Goal: Information Seeking & Learning: Learn about a topic

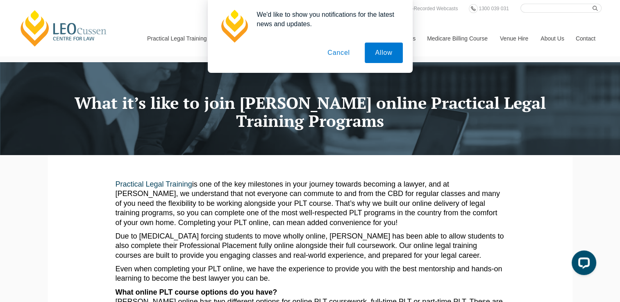
click at [341, 52] on button "Cancel" at bounding box center [338, 53] width 43 height 20
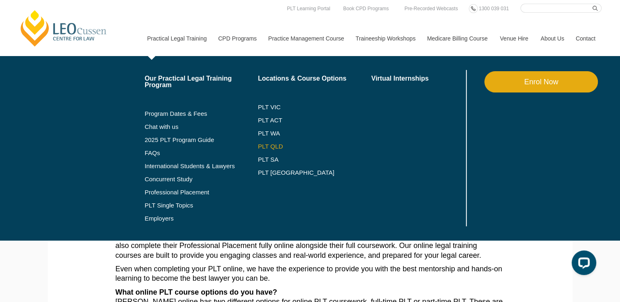
click at [275, 145] on link "PLT QLD" at bounding box center [314, 146] width 113 height 7
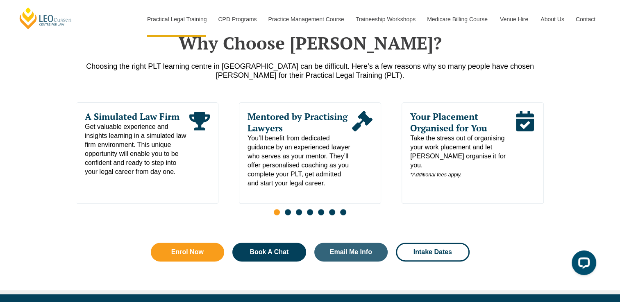
scroll to position [410, 0]
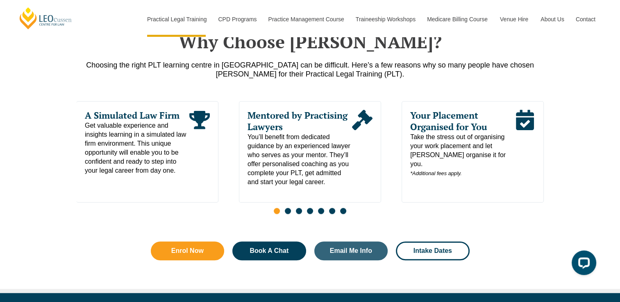
click at [286, 214] on span "Go to slide 2" at bounding box center [288, 211] width 6 height 6
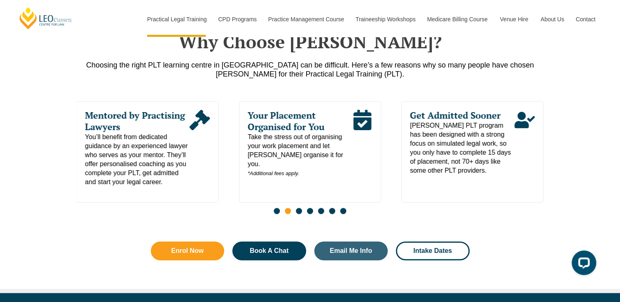
click at [300, 214] on span "Go to slide 3" at bounding box center [299, 211] width 6 height 6
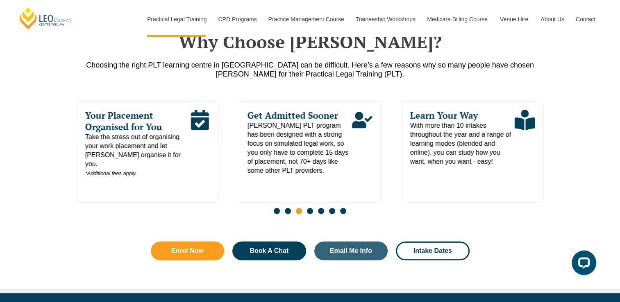
click at [308, 214] on span "Go to slide 4" at bounding box center [310, 211] width 6 height 6
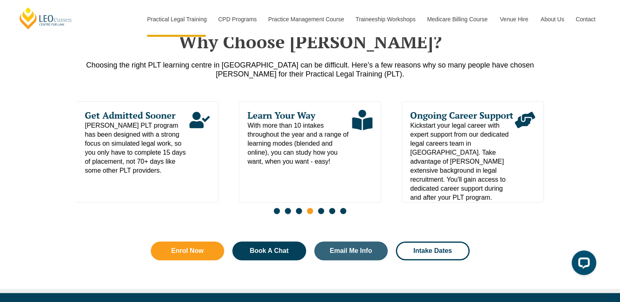
click at [322, 213] on span "Go to slide 5" at bounding box center [321, 211] width 6 height 6
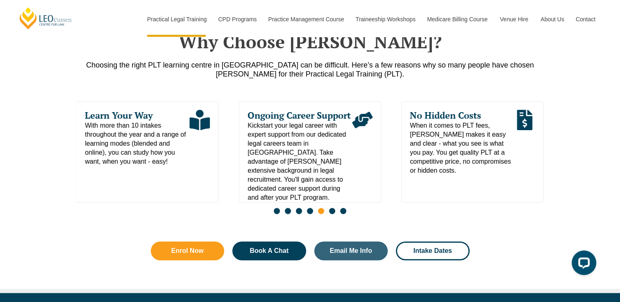
click at [329, 214] on span "Go to slide 6" at bounding box center [332, 211] width 6 height 6
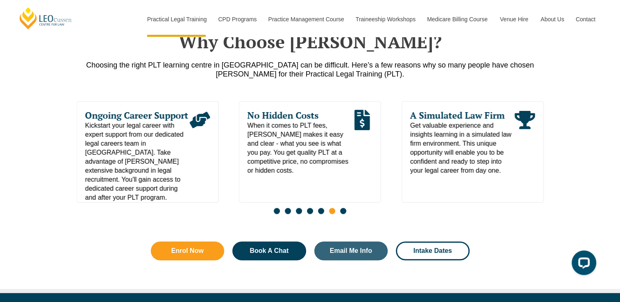
click at [343, 214] on span "Go to slide 7" at bounding box center [343, 211] width 6 height 6
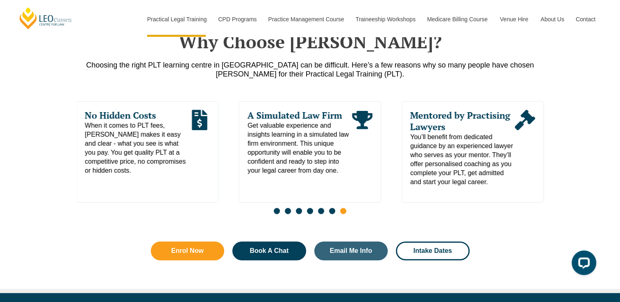
click at [343, 214] on span "Go to slide 7" at bounding box center [343, 211] width 6 height 6
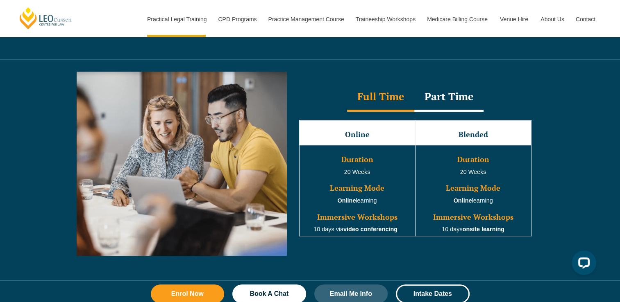
scroll to position [778, 0]
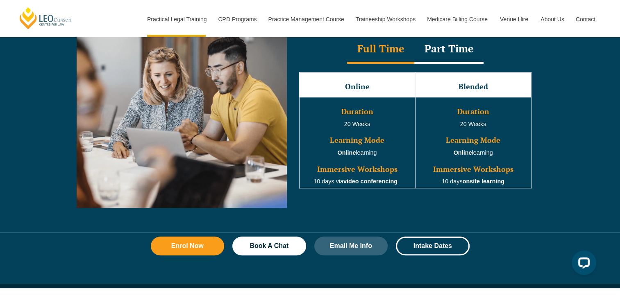
click at [494, 185] on strong "onsite learning" at bounding box center [484, 181] width 42 height 7
drag, startPoint x: 505, startPoint y: 183, endPoint x: 434, endPoint y: 184, distance: 70.9
click at [434, 184] on td "Duration 20 Weeks Learning Mode Online learning Immersive Workshops 10 days ons…" at bounding box center [473, 142] width 116 height 91
drag, startPoint x: 434, startPoint y: 184, endPoint x: 497, endPoint y: 193, distance: 63.7
click at [497, 193] on div "Online Blended Duration 20 Weeks Learning Mode Online learning Immersive Worksh…" at bounding box center [415, 130] width 249 height 133
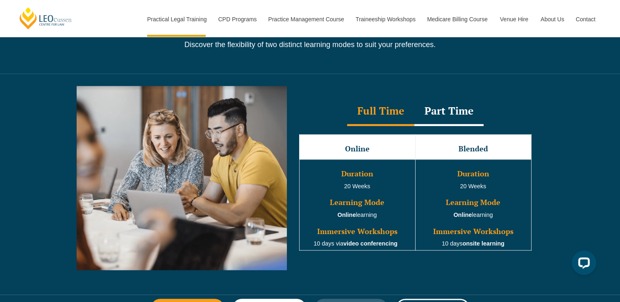
scroll to position [697, 0]
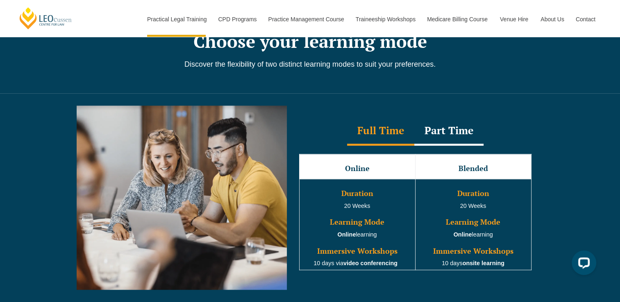
click at [375, 133] on div "Full Time" at bounding box center [380, 131] width 67 height 29
click at [360, 172] on h3 "Online" at bounding box center [357, 169] width 114 height 8
click at [458, 166] on h3 "Blended" at bounding box center [473, 169] width 114 height 8
click at [484, 168] on h3 "Blended" at bounding box center [473, 169] width 114 height 8
click at [451, 134] on div "Part Time" at bounding box center [448, 131] width 69 height 29
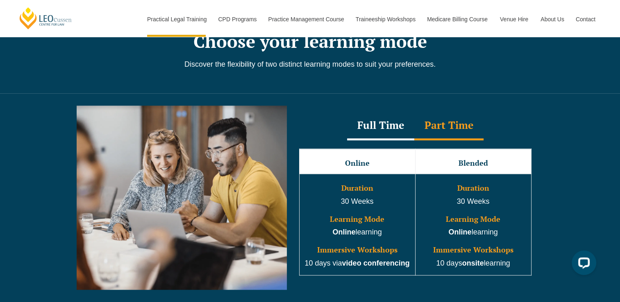
click at [373, 129] on div "Full Time" at bounding box center [380, 126] width 67 height 29
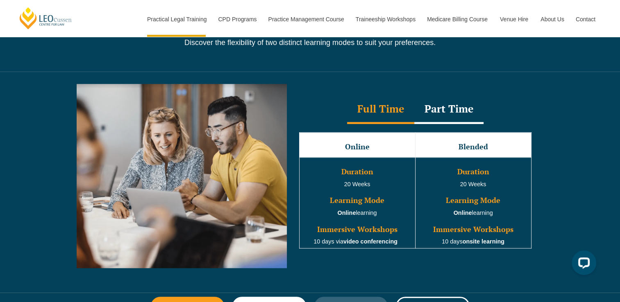
scroll to position [737, 0]
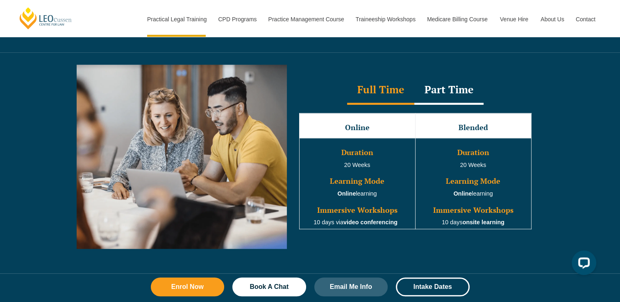
click at [456, 89] on div "Part Time" at bounding box center [448, 90] width 69 height 29
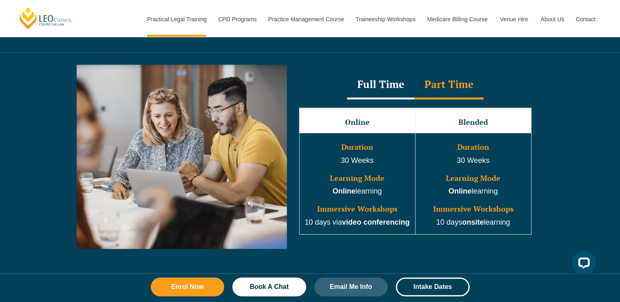
click at [570, 156] on div "Full Time Part Time Full Time Online Blended Duration 20 Weeks Learning Mode On…" at bounding box center [310, 162] width 620 height 221
click at [386, 84] on div "Full Time" at bounding box center [380, 85] width 67 height 29
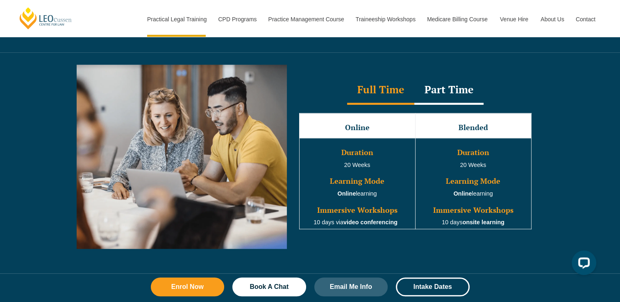
click at [452, 92] on div "Part Time" at bounding box center [448, 90] width 69 height 29
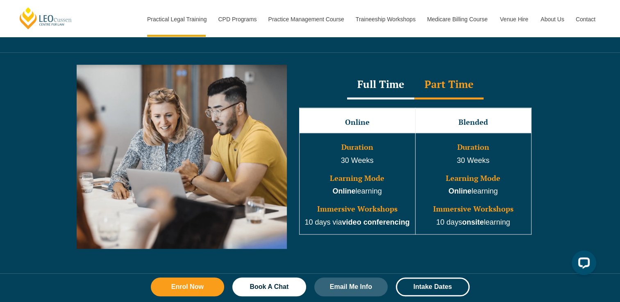
click at [567, 125] on div "Full Time Part Time Full Time Online Blended Duration 20 Weeks Learning Mode On…" at bounding box center [310, 162] width 620 height 221
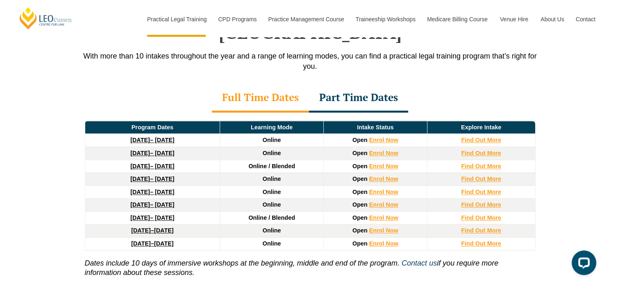
scroll to position [1065, 0]
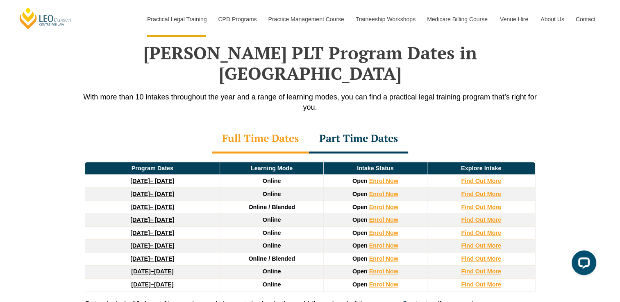
click at [370, 125] on div "Part Time Dates" at bounding box center [358, 139] width 99 height 29
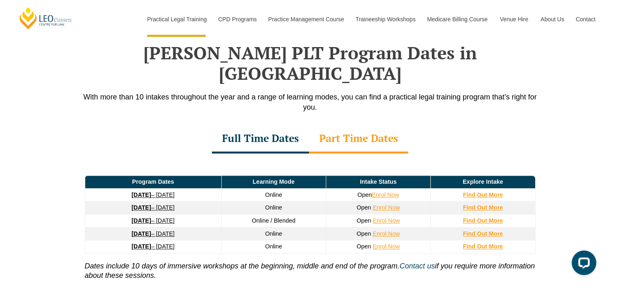
scroll to position [1106, 0]
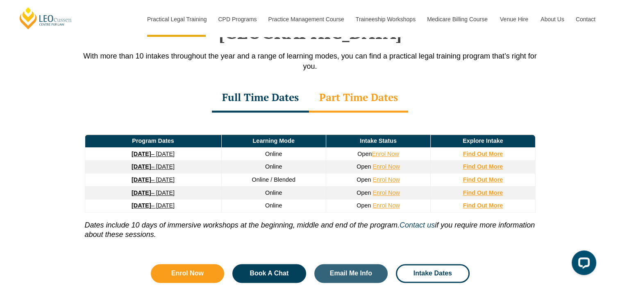
click at [90, 216] on p "Dates include 10 days of immersive workshops at the beginning, middle and end o…" at bounding box center [310, 226] width 451 height 27
click at [251, 84] on div "Full Time Dates" at bounding box center [260, 98] width 97 height 29
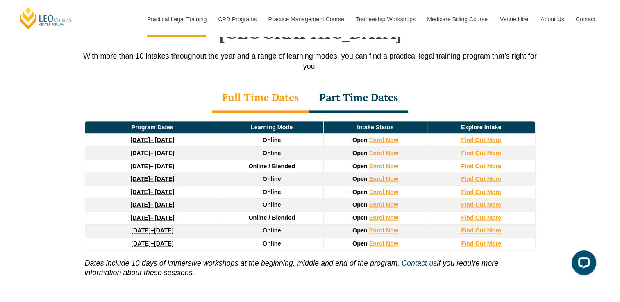
click at [351, 84] on div "Part Time Dates" at bounding box center [358, 98] width 99 height 29
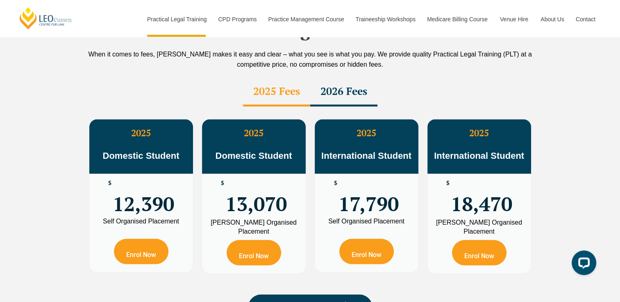
scroll to position [1434, 0]
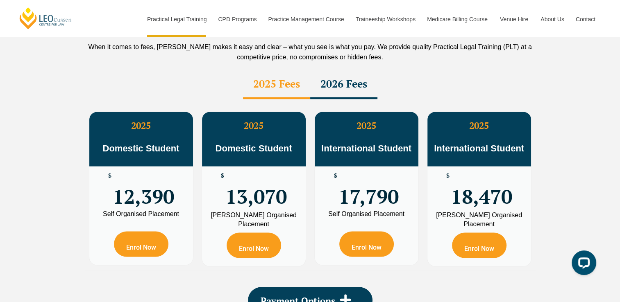
click at [123, 143] on span "Domestic Student" at bounding box center [140, 148] width 77 height 10
drag, startPoint x: 123, startPoint y: 128, endPoint x: 185, endPoint y: 123, distance: 62.4
click at [185, 131] on p "Domestic Student" at bounding box center [141, 142] width 104 height 23
click at [67, 143] on div "PLT Program Fees When it comes to fees, Leo Cussen makes it easy and clear – wh…" at bounding box center [310, 165] width 620 height 354
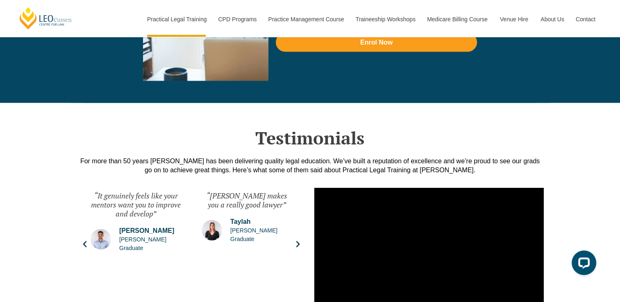
scroll to position [1844, 0]
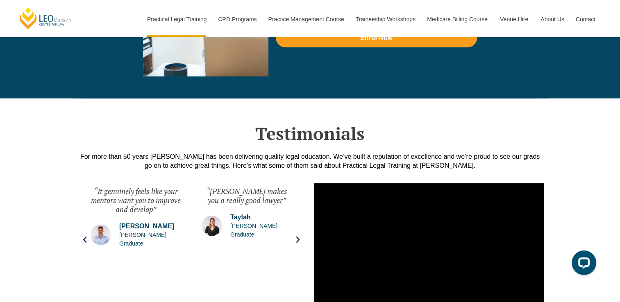
click at [100, 152] on div "For more than 50 years [PERSON_NAME] has been delivering quality legal educatio…" at bounding box center [310, 161] width 467 height 18
click at [89, 152] on div "For more than 50 years [PERSON_NAME] has been delivering quality legal educatio…" at bounding box center [310, 161] width 467 height 18
click at [182, 130] on div "Testimonials For more than 50 years Leo Cussen has been delivering quality lega…" at bounding box center [310, 222] width 467 height 247
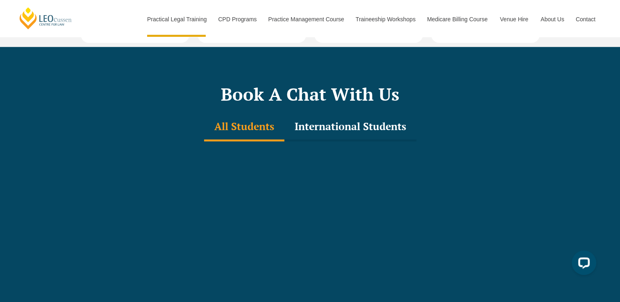
scroll to position [2417, 0]
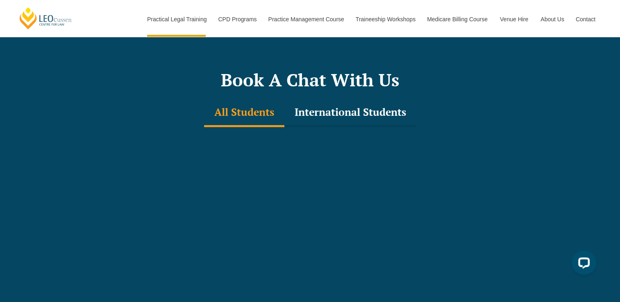
click at [341, 99] on div "International Students" at bounding box center [350, 113] width 132 height 29
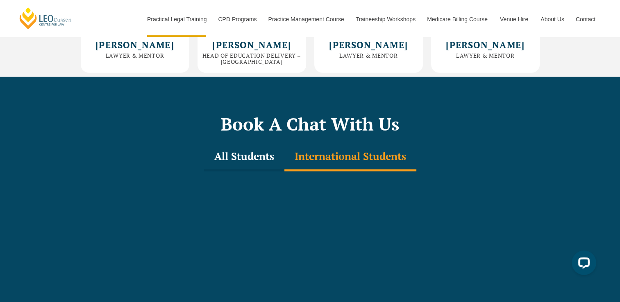
scroll to position [2335, 0]
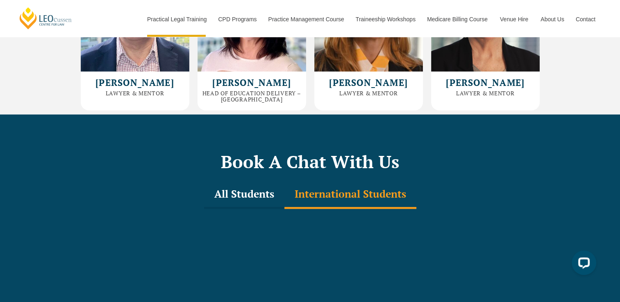
click at [252, 181] on div "All Students" at bounding box center [244, 195] width 80 height 29
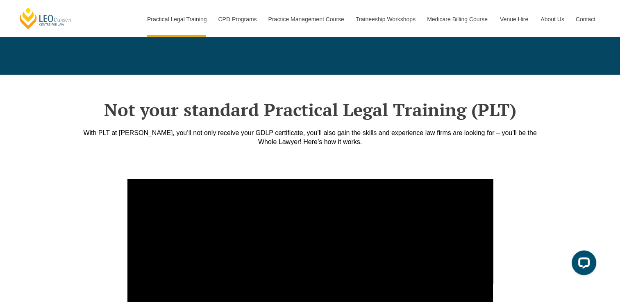
scroll to position [2786, 0]
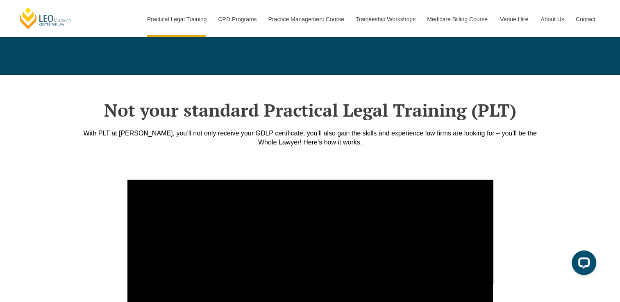
click at [99, 129] on div "With PLT at [PERSON_NAME], you’ll not only receive your GDLP certificate, you’l…" at bounding box center [310, 138] width 467 height 18
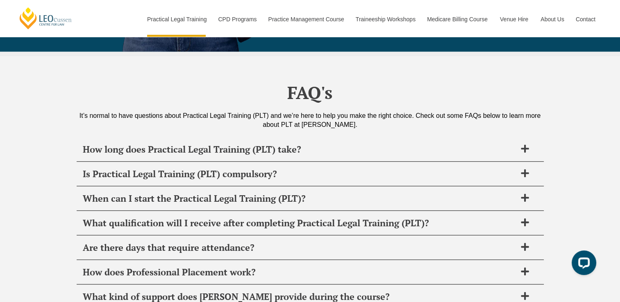
scroll to position [3892, 0]
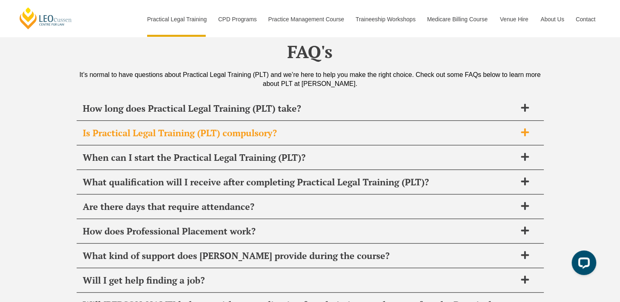
click at [529, 128] on icon at bounding box center [524, 132] width 9 height 9
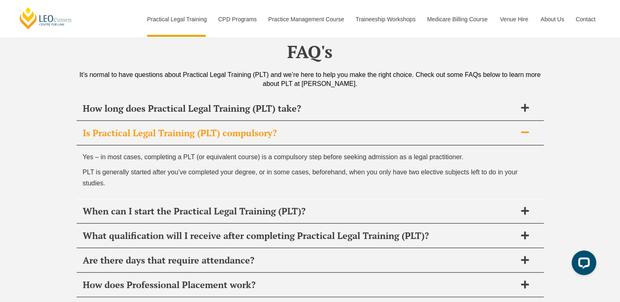
click at [526, 128] on icon at bounding box center [524, 132] width 9 height 9
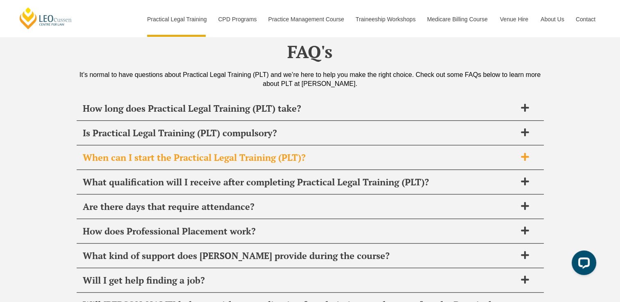
click at [526, 152] on icon at bounding box center [524, 156] width 9 height 9
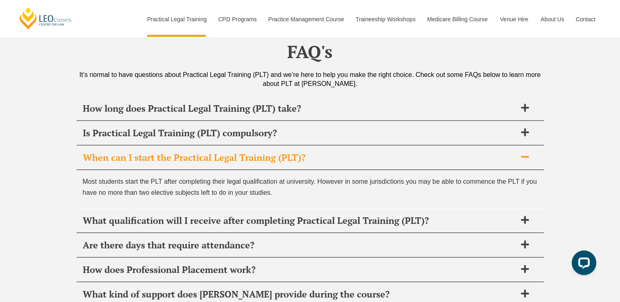
click at [526, 152] on icon at bounding box center [524, 156] width 9 height 9
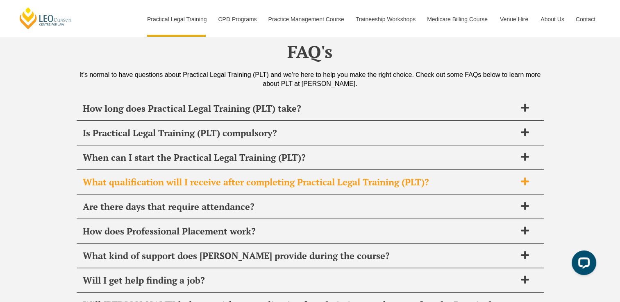
click at [527, 177] on icon at bounding box center [524, 181] width 9 height 9
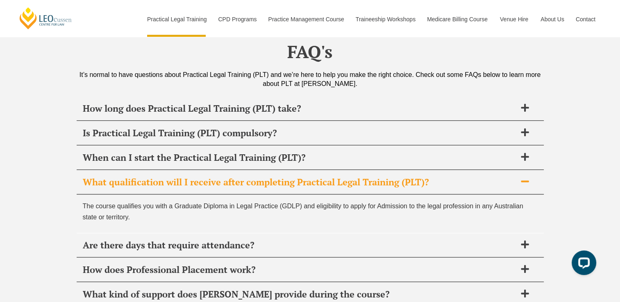
click at [527, 177] on icon at bounding box center [524, 181] width 9 height 9
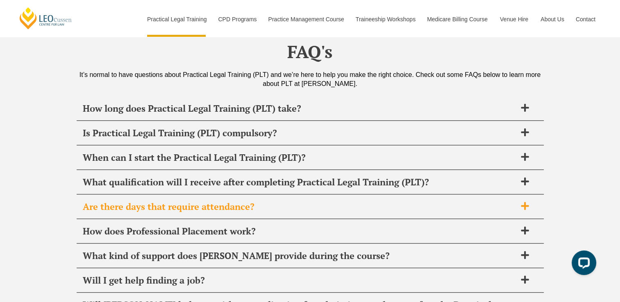
click at [526, 202] on icon at bounding box center [525, 206] width 8 height 8
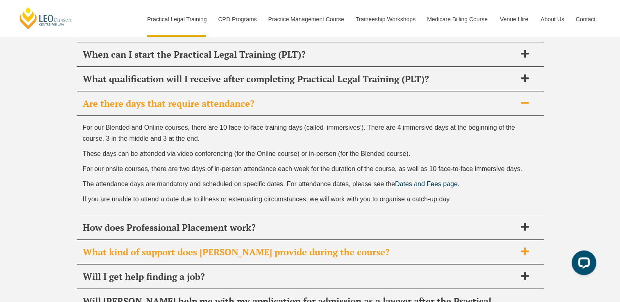
scroll to position [4015, 0]
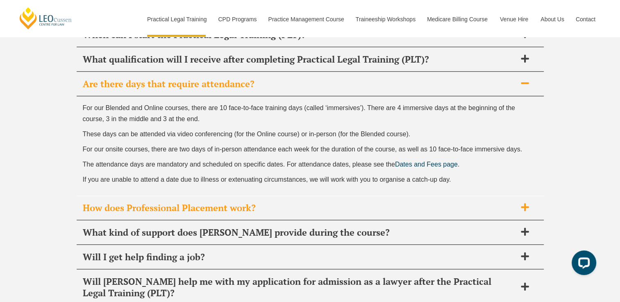
click at [521, 203] on icon at bounding box center [524, 207] width 9 height 9
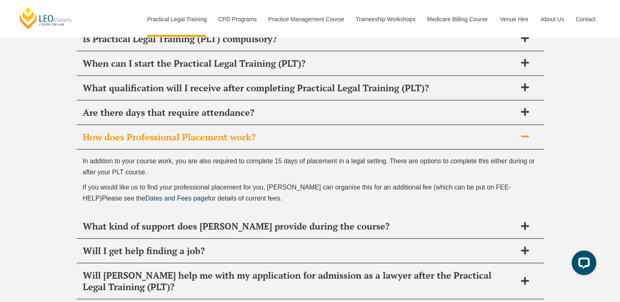
scroll to position [3974, 0]
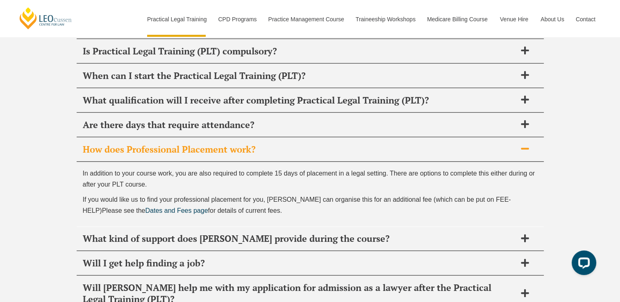
click at [104, 196] on span "If you would like us to find your professional placement for you, [PERSON_NAME]…" at bounding box center [297, 205] width 428 height 18
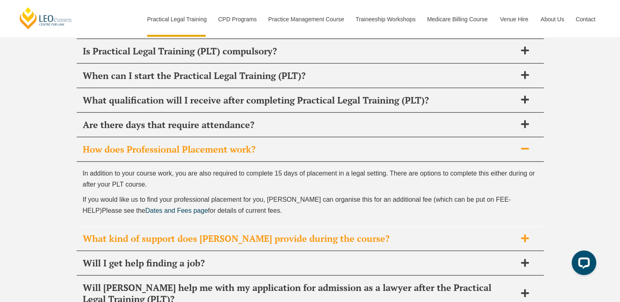
click at [524, 234] on icon at bounding box center [525, 238] width 8 height 8
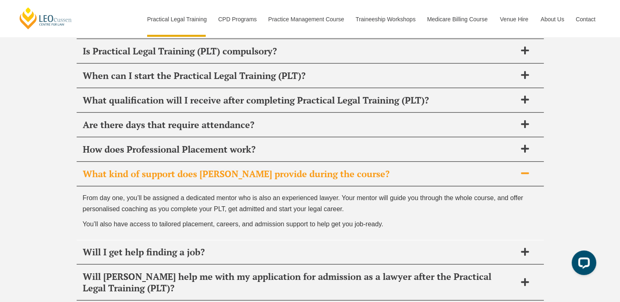
click at [54, 138] on div "FAQ's It’s normal to have questions about Practical Legal Training (PLT) and we…" at bounding box center [310, 268] width 620 height 671
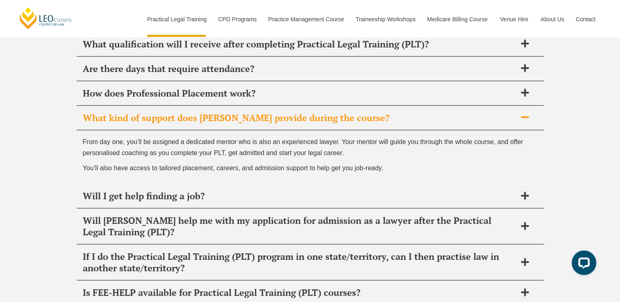
scroll to position [4056, 0]
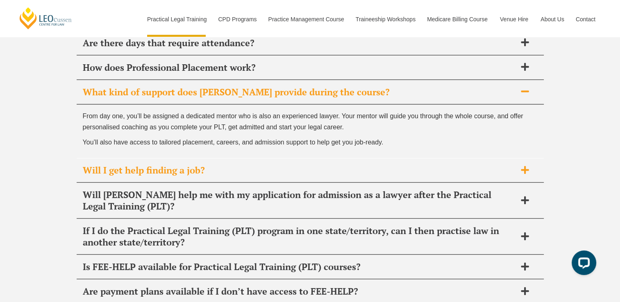
click at [522, 166] on icon at bounding box center [525, 170] width 8 height 8
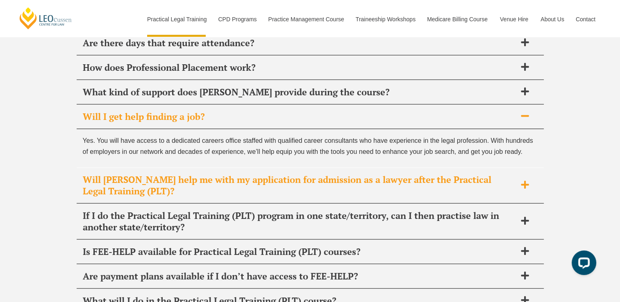
click at [524, 181] on icon at bounding box center [525, 185] width 8 height 8
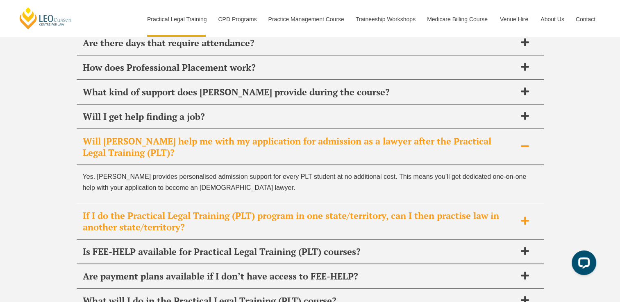
click at [523, 217] on icon at bounding box center [525, 221] width 8 height 8
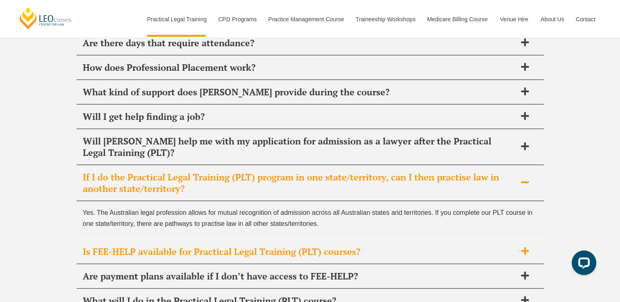
click at [523, 247] on icon at bounding box center [524, 251] width 9 height 9
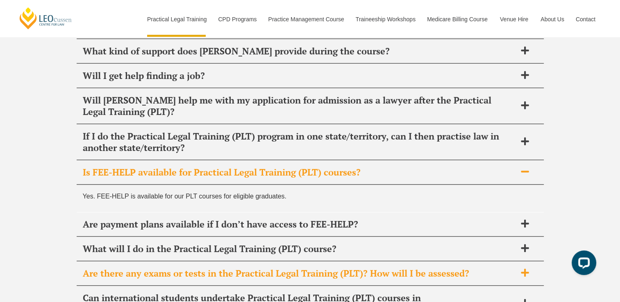
scroll to position [4138, 0]
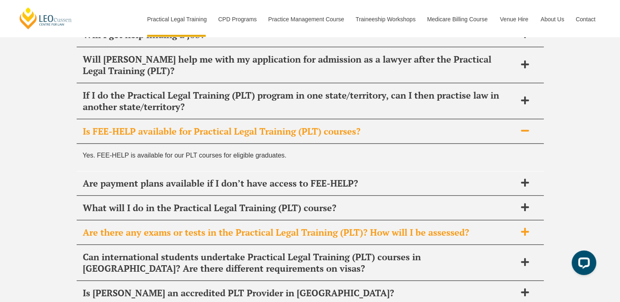
click at [525, 228] on icon at bounding box center [525, 232] width 8 height 8
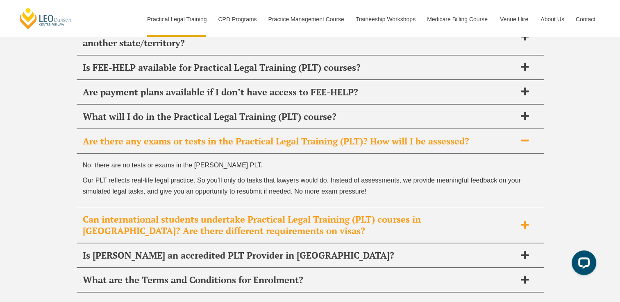
scroll to position [4220, 0]
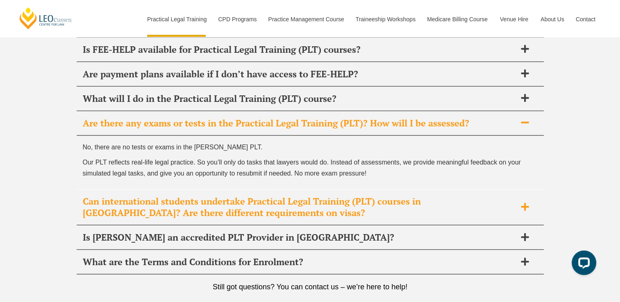
click at [520, 202] on icon at bounding box center [524, 206] width 9 height 9
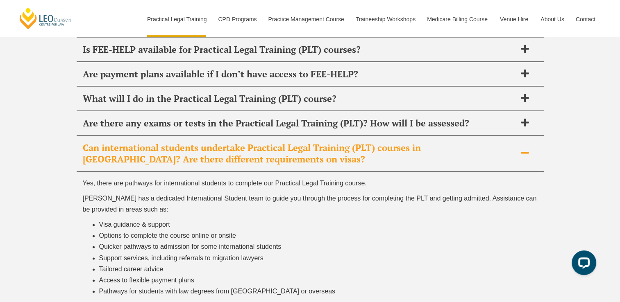
click at [172, 255] on span "Support services, including referrals to migration lawyers" at bounding box center [181, 258] width 164 height 7
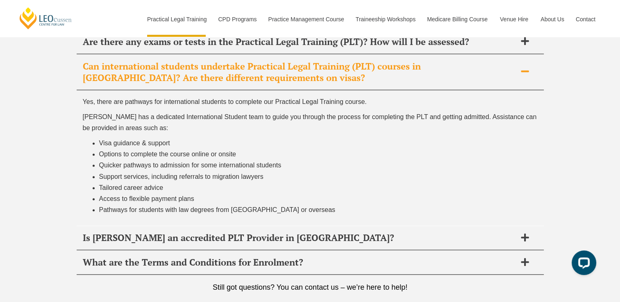
scroll to position [4302, 0]
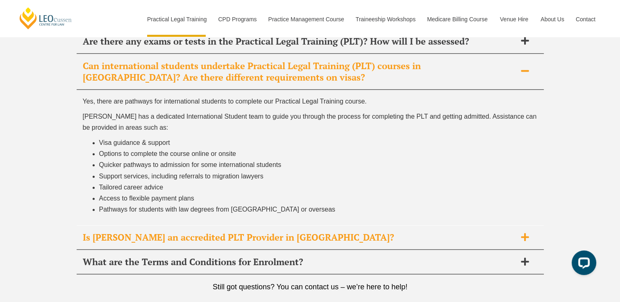
click at [523, 233] on icon at bounding box center [524, 237] width 9 height 9
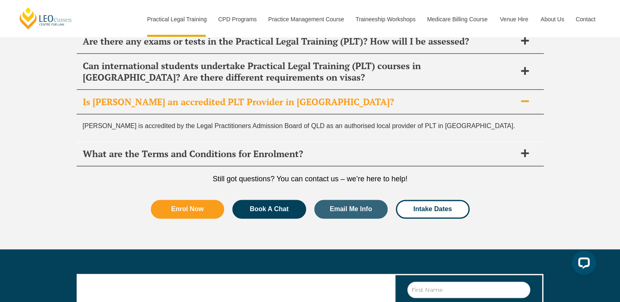
scroll to position [4261, 0]
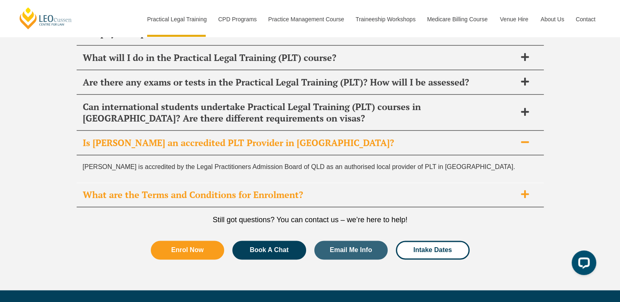
click at [526, 190] on icon at bounding box center [524, 194] width 9 height 9
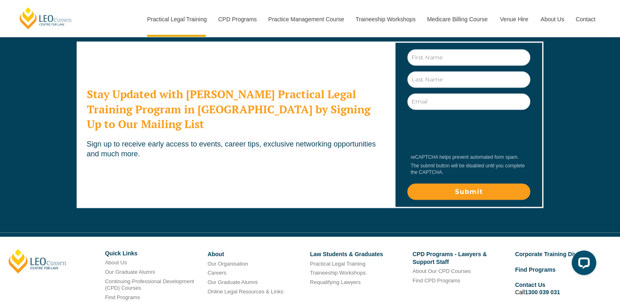
scroll to position [4540, 0]
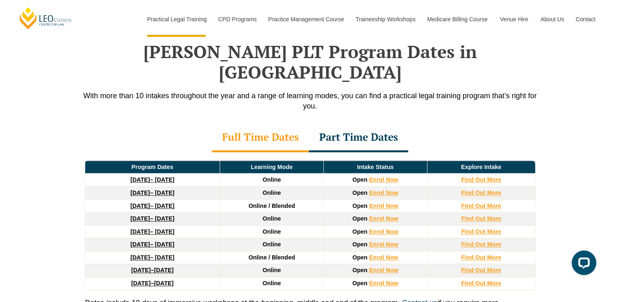
scroll to position [1068, 0]
